Goal: Transaction & Acquisition: Purchase product/service

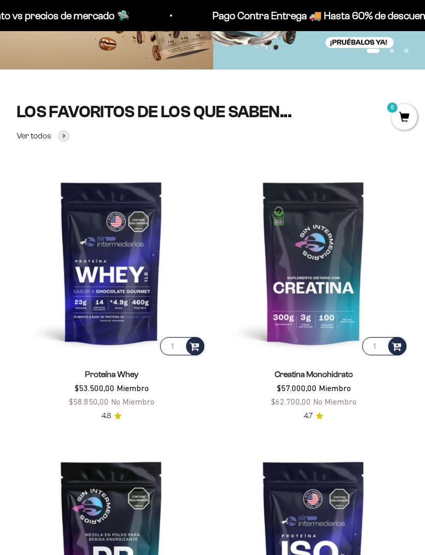
scroll to position [212, 0]
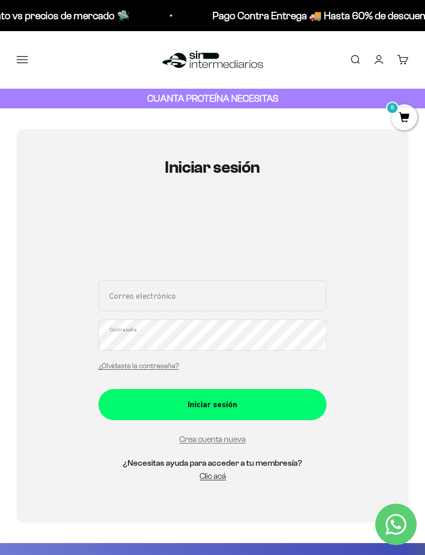
type input "[EMAIL_ADDRESS][DOMAIN_NAME]"
click at [213, 404] on button "Iniciar sesión" at bounding box center [213, 404] width 228 height 31
click at [264, 406] on div "Iniciar sesión" at bounding box center [212, 399] width 187 height 13
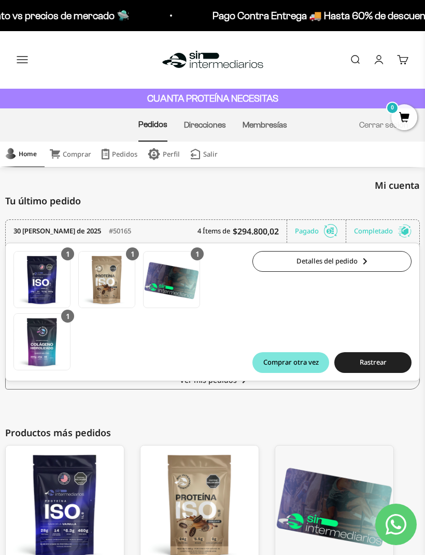
click at [21, 61] on button "Menú" at bounding box center [22, 59] width 11 height 11
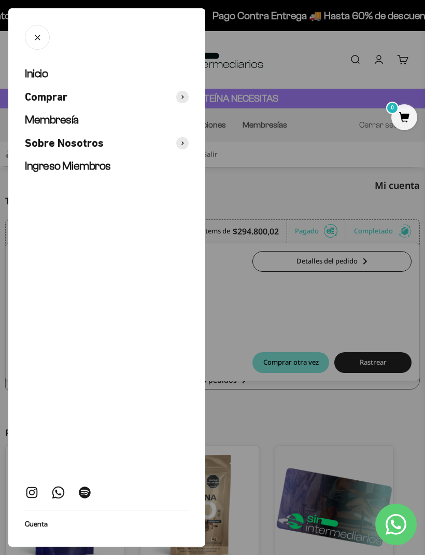
click at [66, 101] on span "Comprar" at bounding box center [46, 97] width 43 height 15
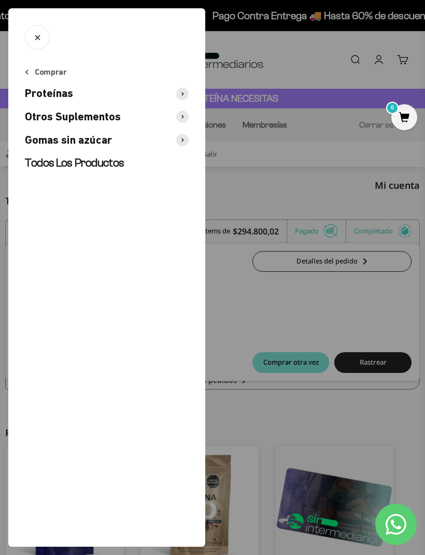
click at [137, 93] on button "Proteínas" at bounding box center [107, 93] width 164 height 15
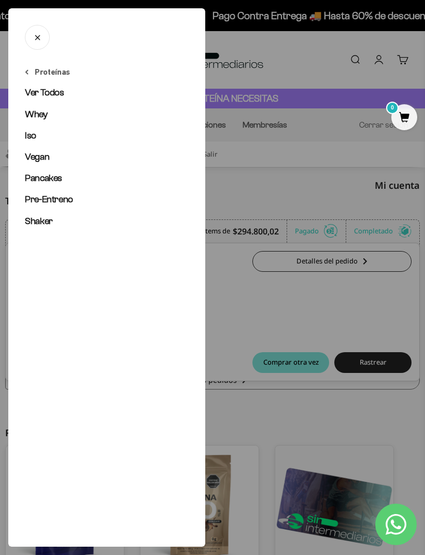
click at [43, 141] on link "Iso" at bounding box center [107, 135] width 164 height 13
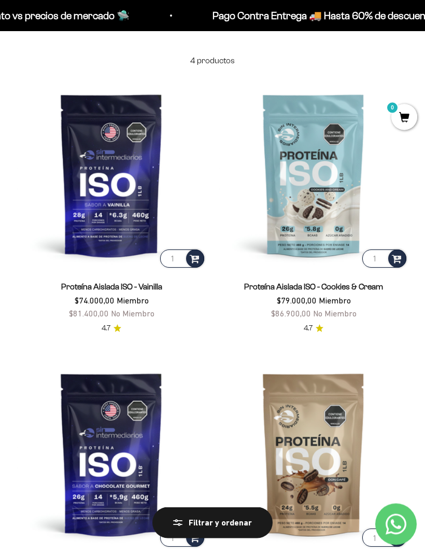
scroll to position [80, 0]
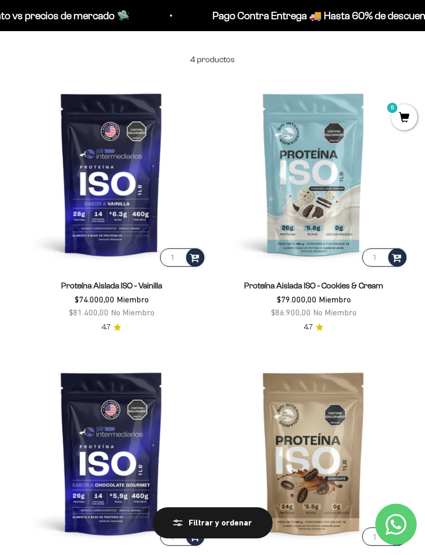
click at [126, 203] on img at bounding box center [112, 174] width 190 height 190
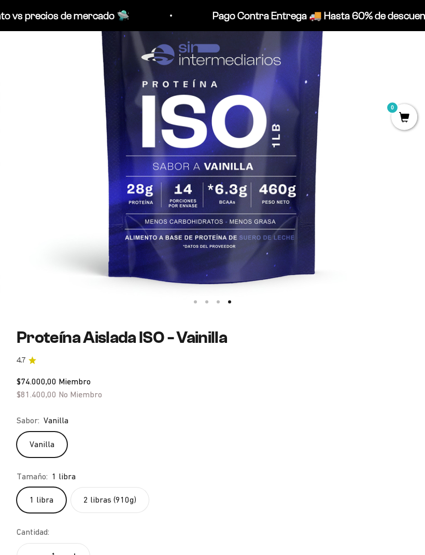
scroll to position [271, 0]
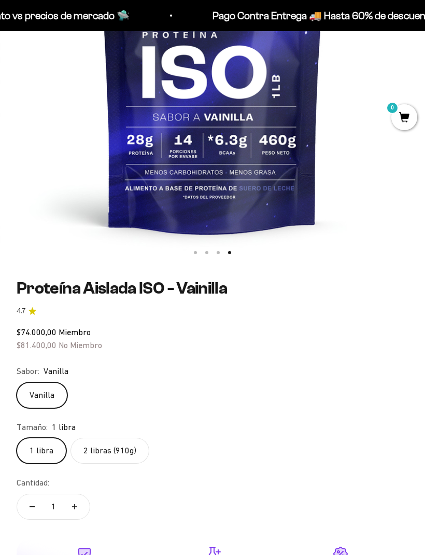
click at [128, 448] on label "2 libras (910g)" at bounding box center [110, 451] width 79 height 26
click at [17, 438] on input "2 libras (910g)" at bounding box center [16, 437] width 1 height 1
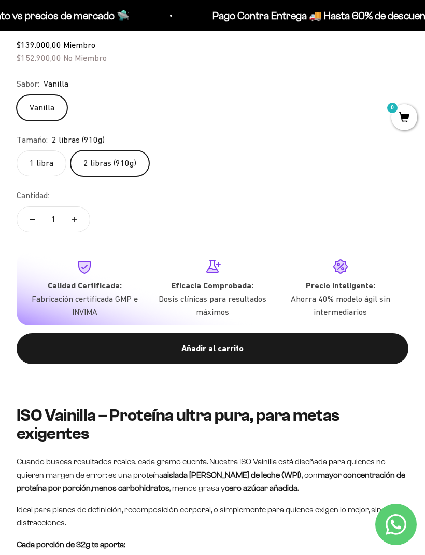
scroll to position [648, 0]
